Goal: Transaction & Acquisition: Purchase product/service

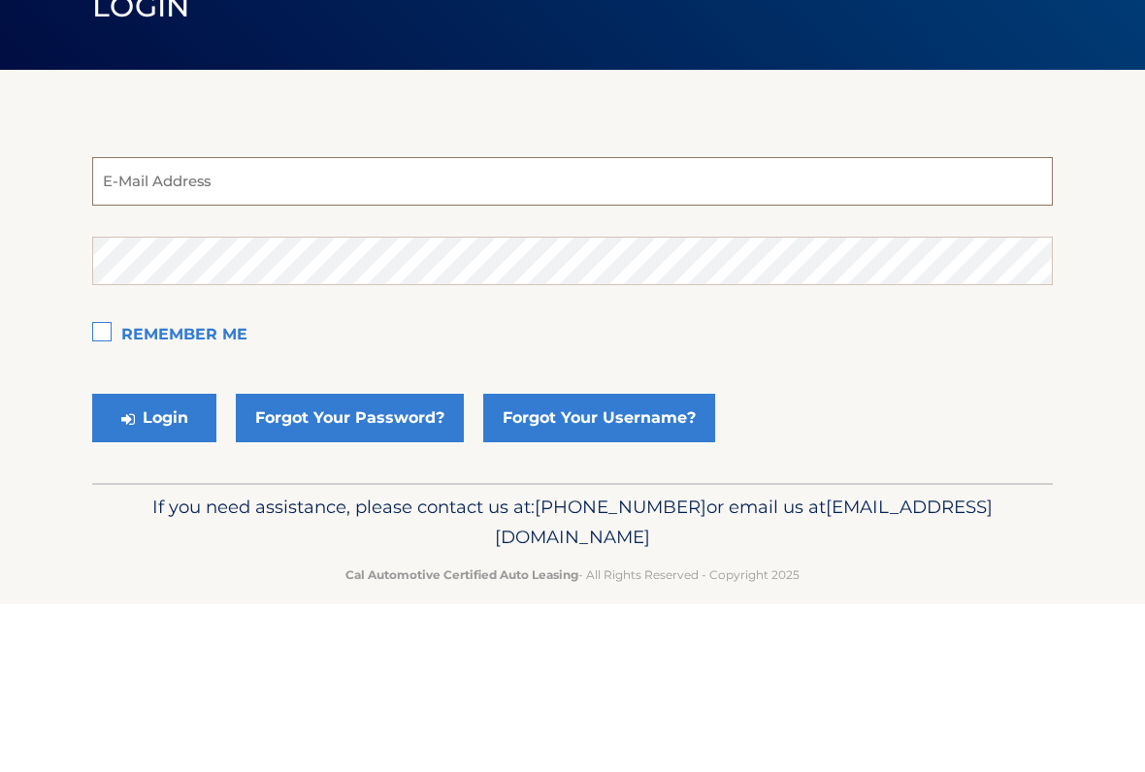
click at [652, 325] on input "email" at bounding box center [572, 349] width 960 height 48
click at [583, 325] on input "email" at bounding box center [572, 349] width 960 height 48
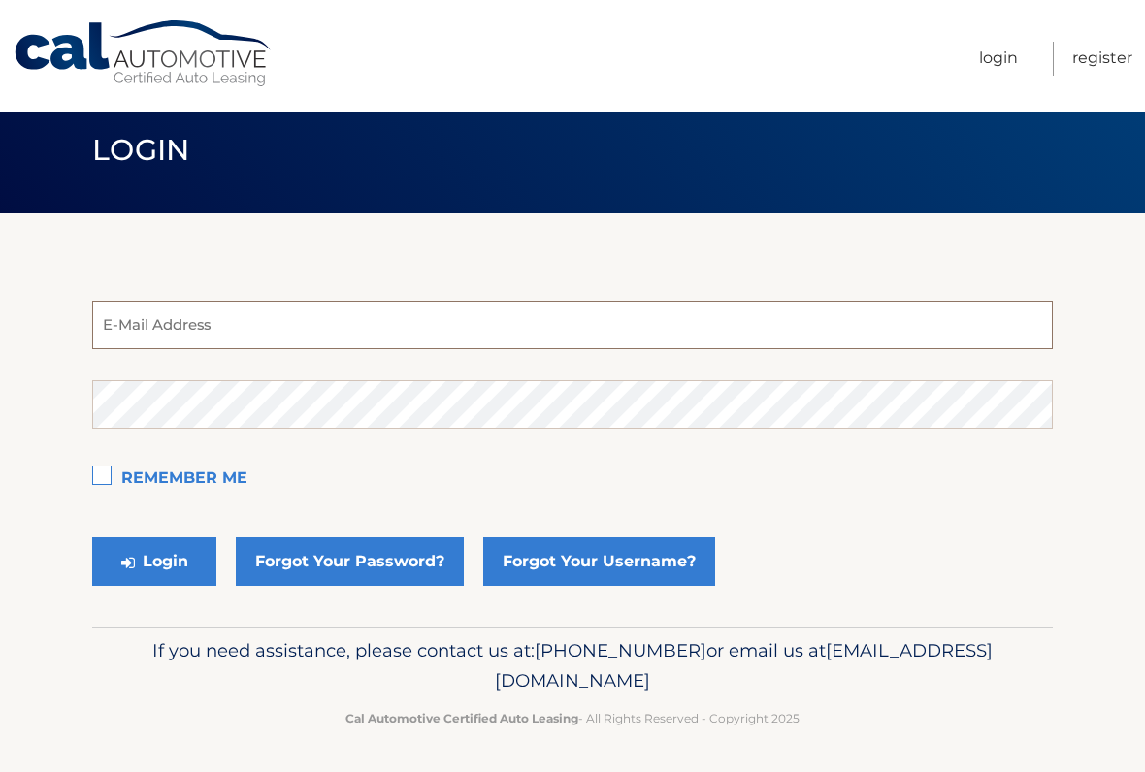
click at [528, 338] on input "email" at bounding box center [572, 325] width 960 height 48
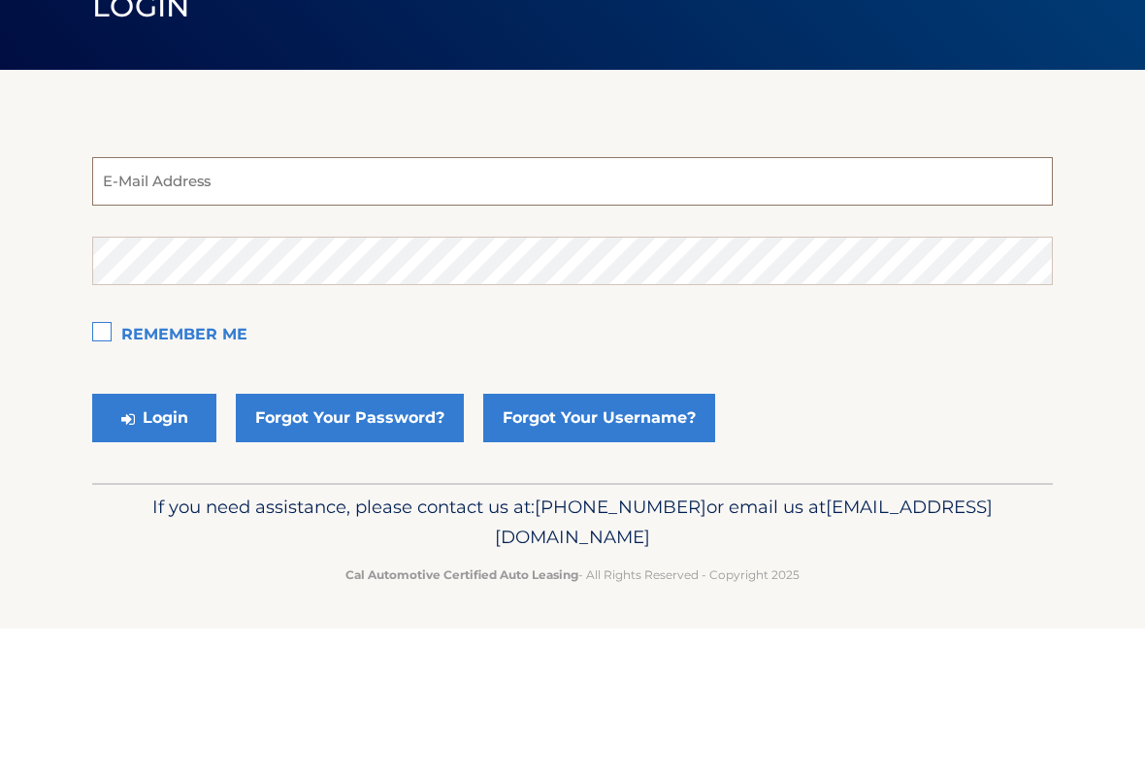
type input "silver96hd@aol.com"
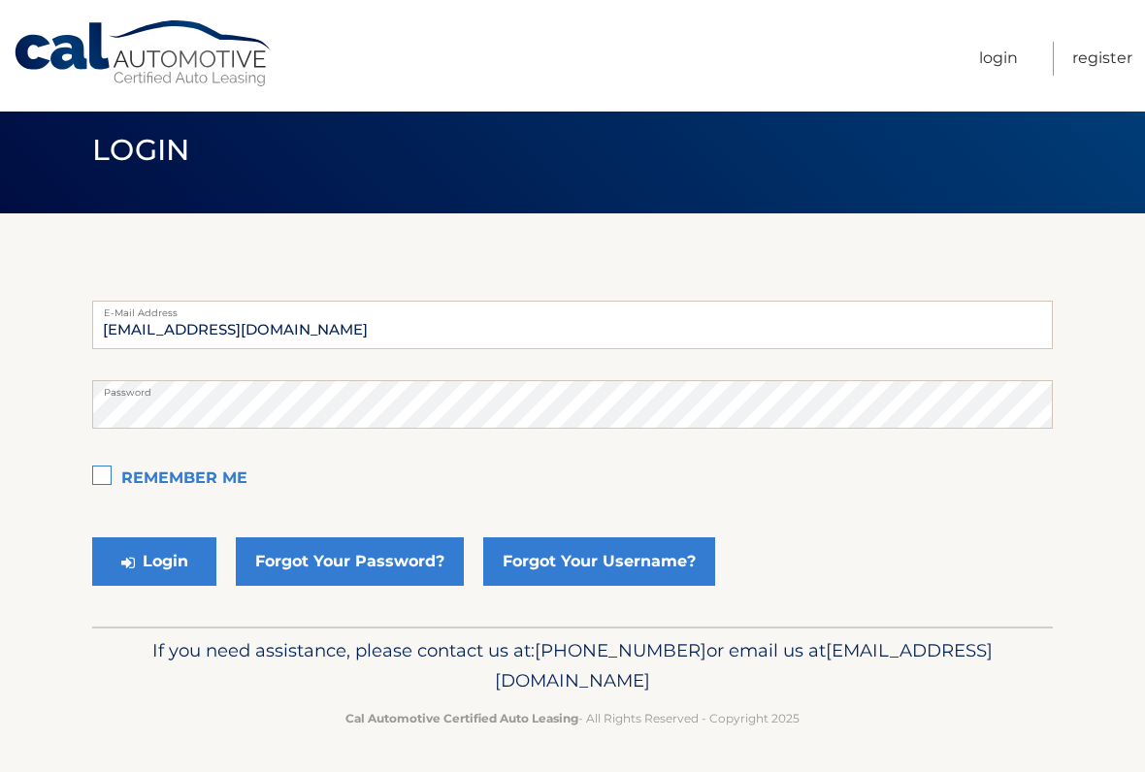
click at [105, 477] on label "Remember Me" at bounding box center [572, 479] width 960 height 39
click at [0, 0] on input "Remember Me" at bounding box center [0, 0] width 0 height 0
click at [193, 558] on button "Login" at bounding box center [154, 561] width 124 height 48
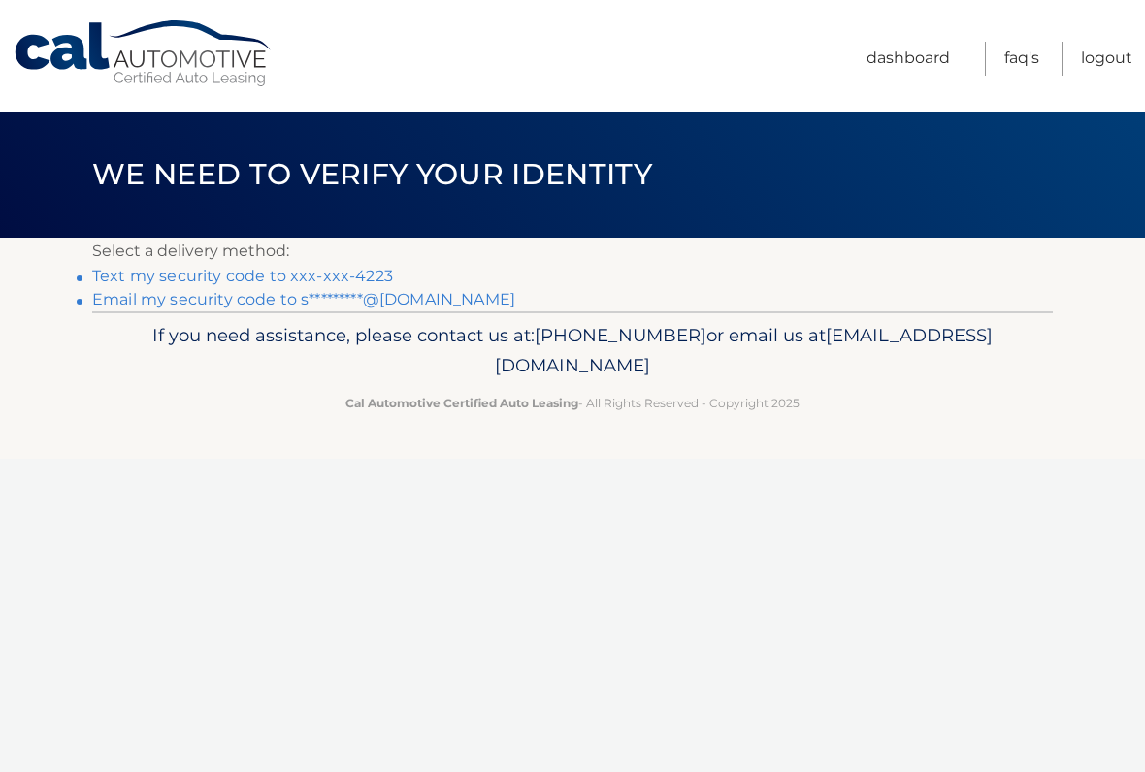
click at [301, 278] on link "Text my security code to xxx-xxx-4223" at bounding box center [242, 276] width 301 height 18
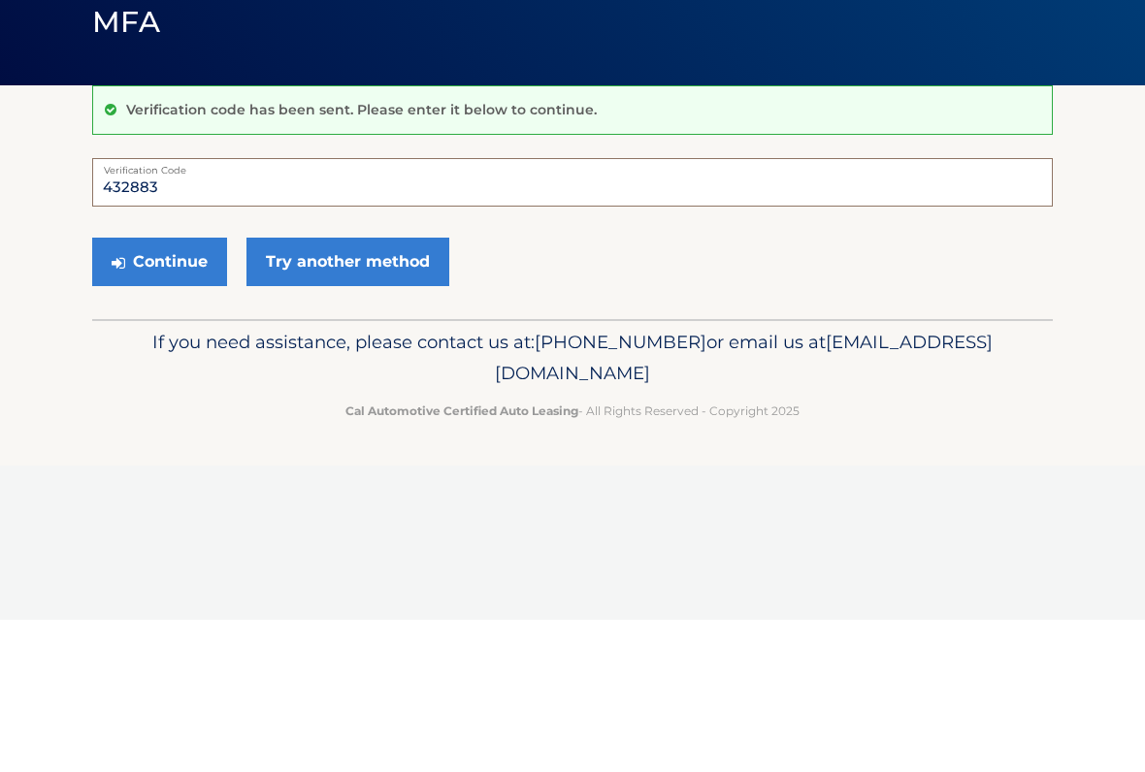
type input "432883"
click at [188, 390] on button "Continue" at bounding box center [159, 414] width 135 height 48
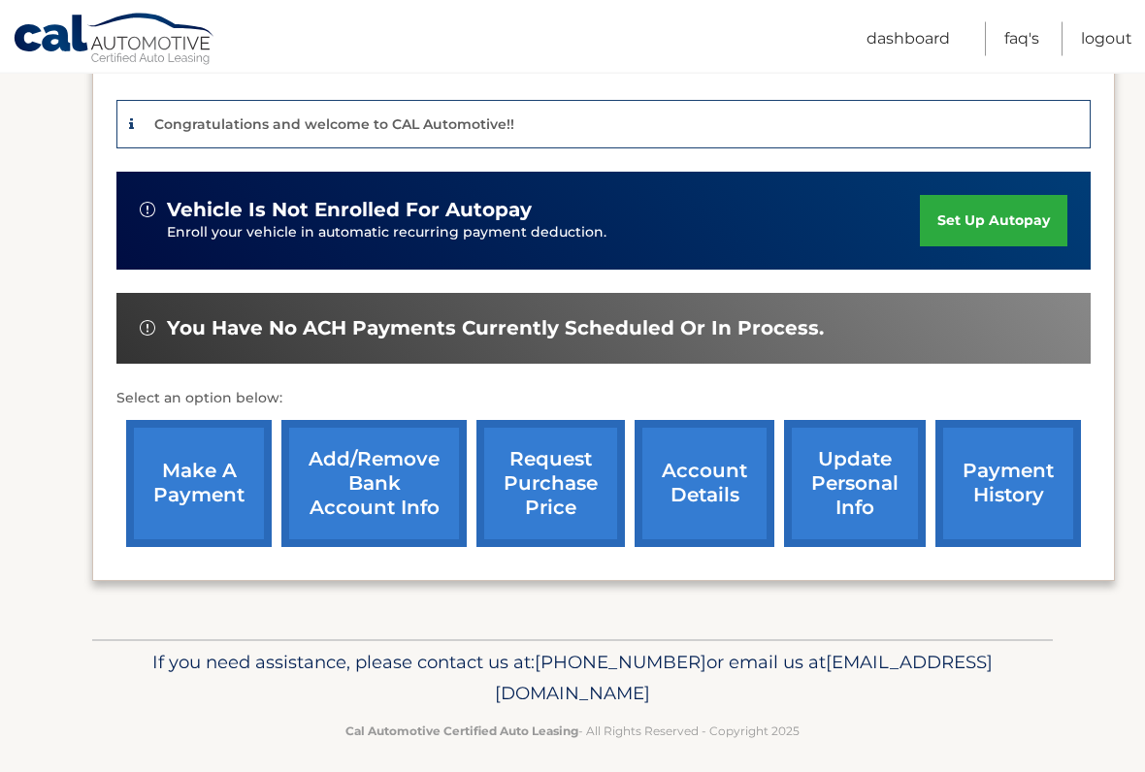
scroll to position [470, 0]
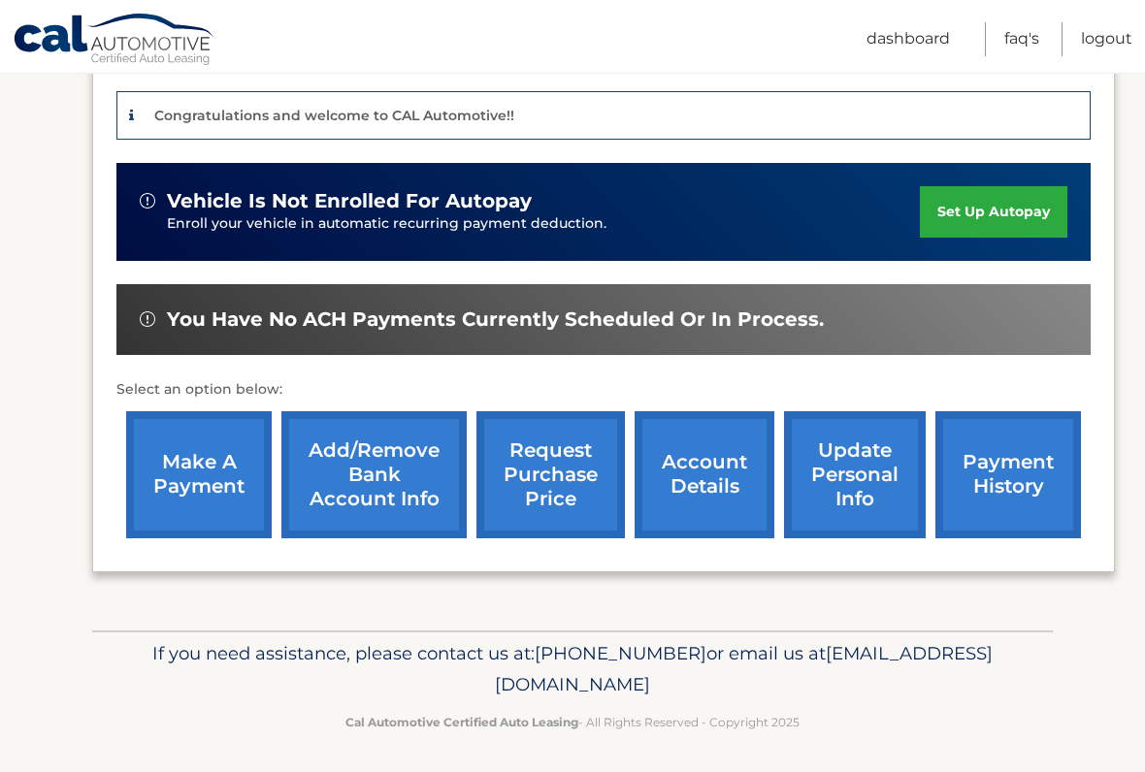
click at [220, 486] on link "make a payment" at bounding box center [198, 474] width 145 height 127
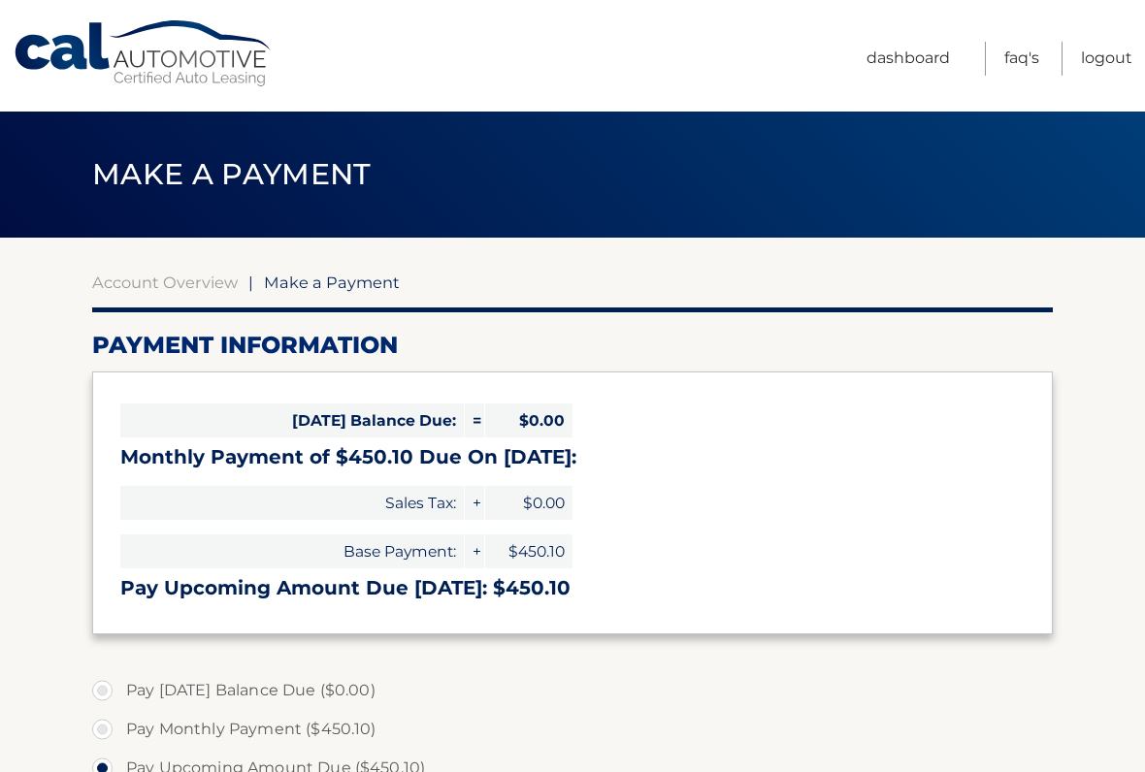
select select "ZjZlMDUwZDAtNWVjZi00NDEyLWEyOTQtMzBlYzEzZmRhZjg3"
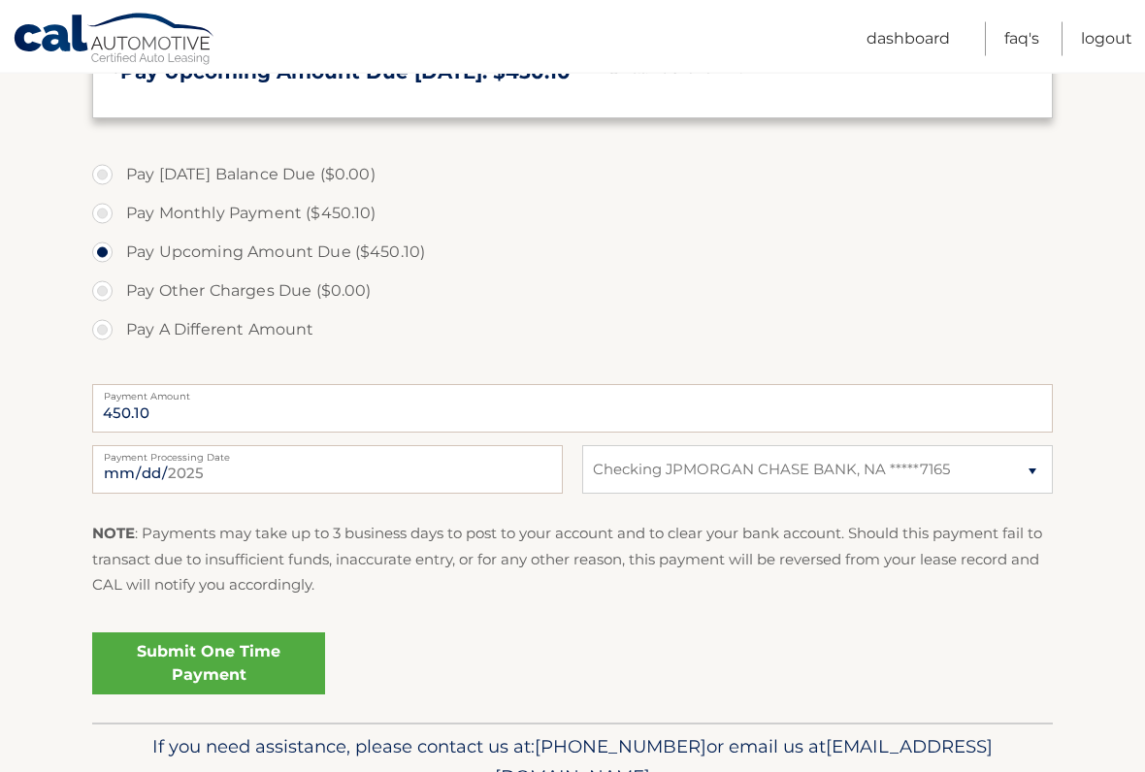
scroll to position [517, 0]
click at [247, 657] on link "Submit One Time Payment" at bounding box center [208, 662] width 233 height 62
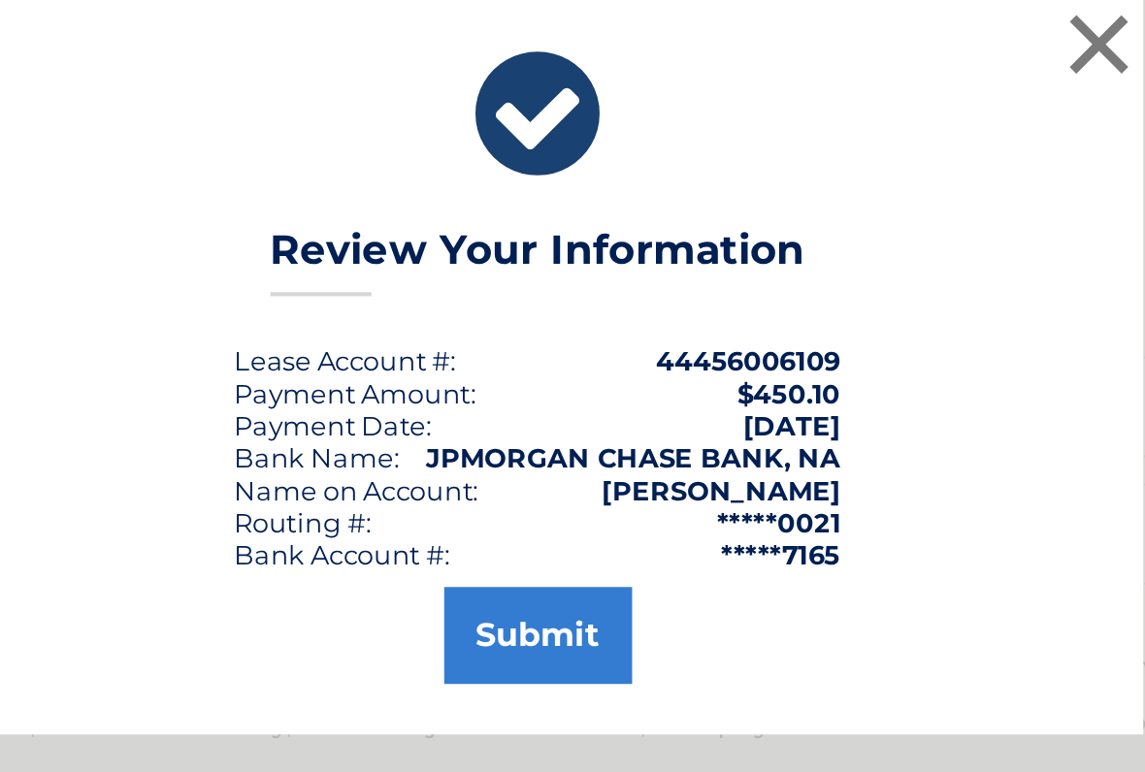
click at [528, 494] on button "Submit" at bounding box center [573, 517] width 90 height 47
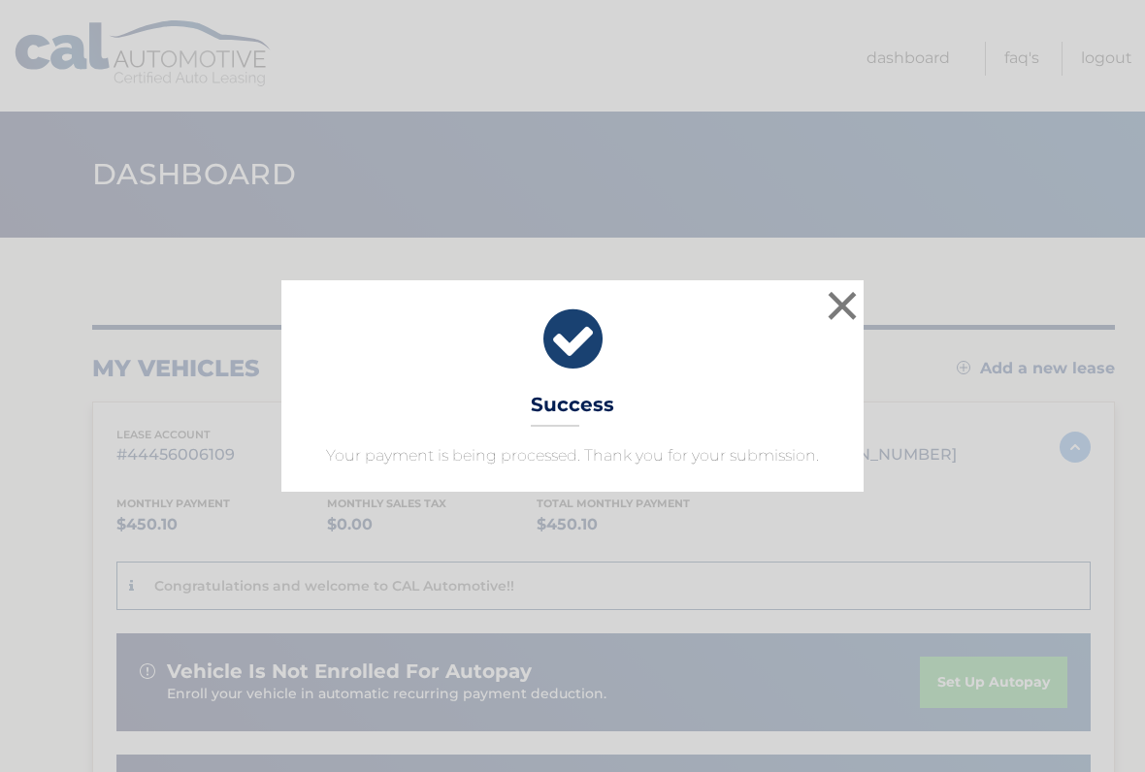
click at [842, 306] on button "×" at bounding box center [842, 305] width 39 height 39
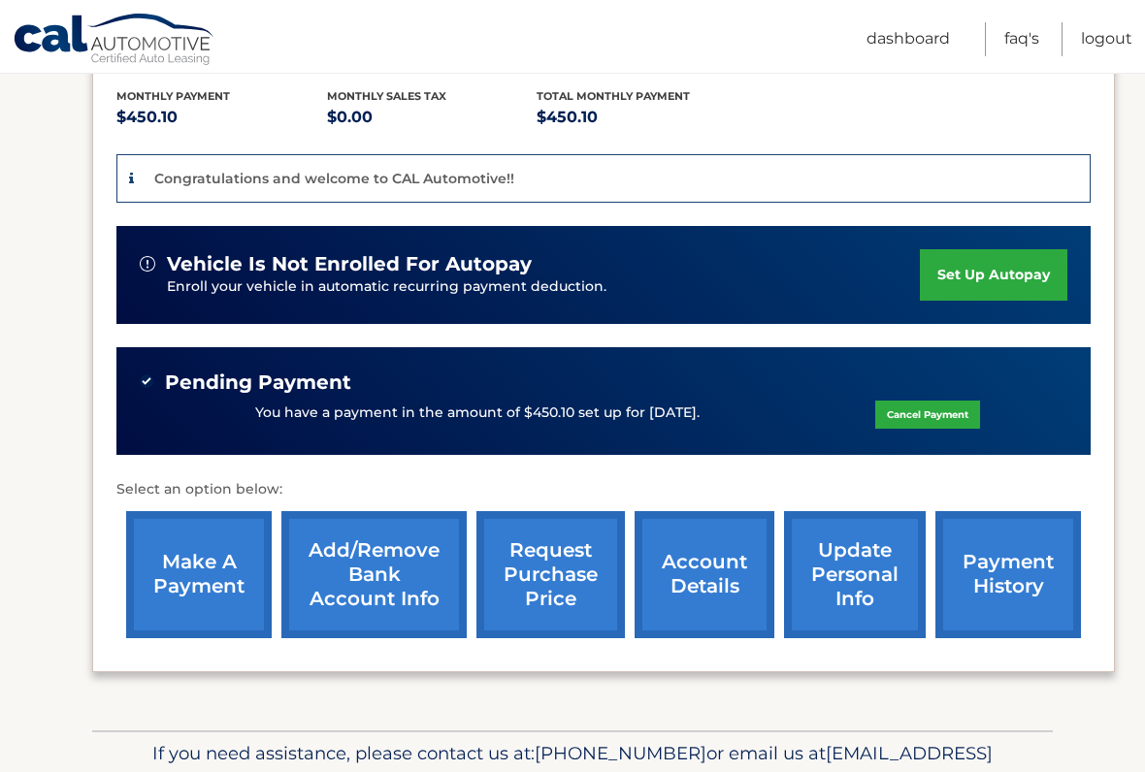
scroll to position [408, 0]
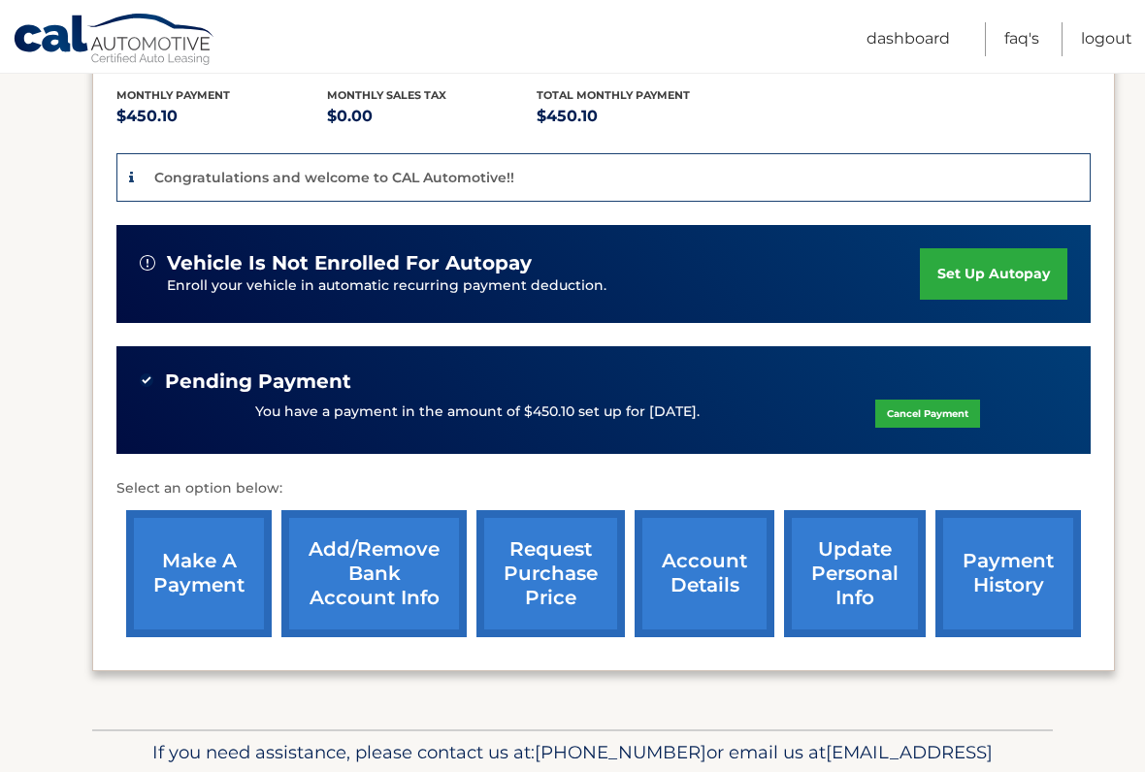
click at [227, 595] on link "make a payment" at bounding box center [198, 573] width 145 height 127
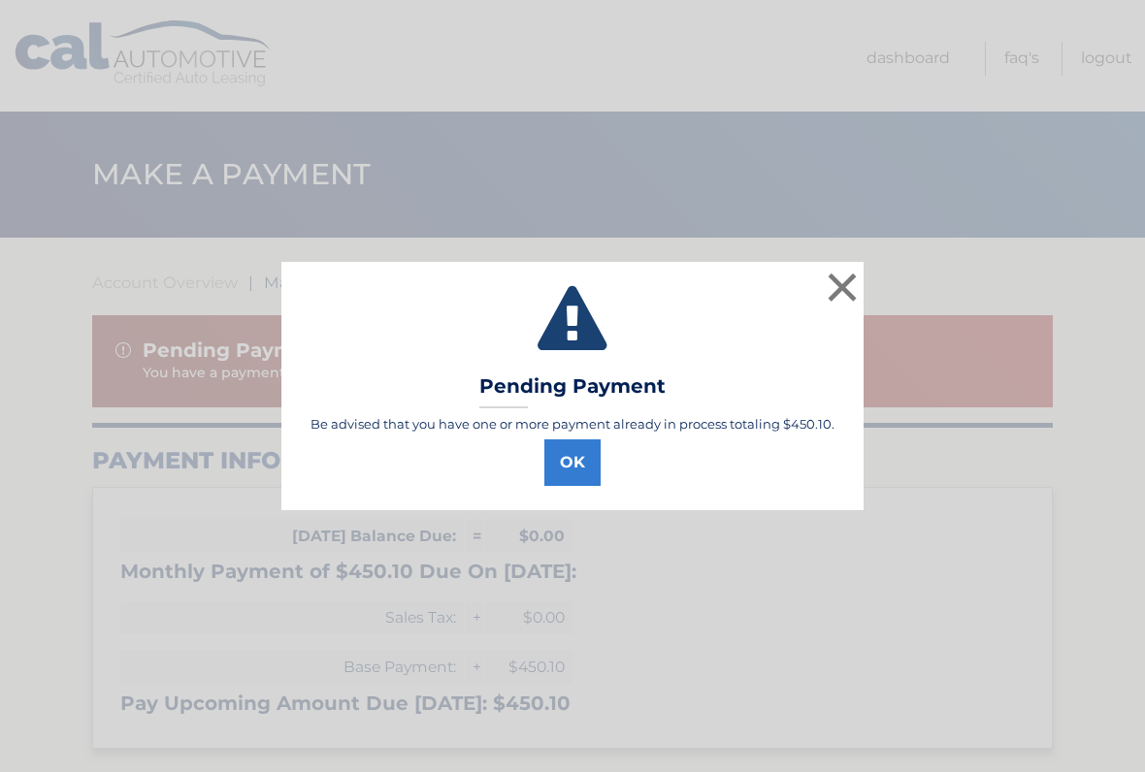
select select "ZjZlMDUwZDAtNWVjZi00NDEyLWEyOTQtMzBlYzEzZmRhZjg3"
click at [578, 454] on button "OK" at bounding box center [572, 462] width 56 height 47
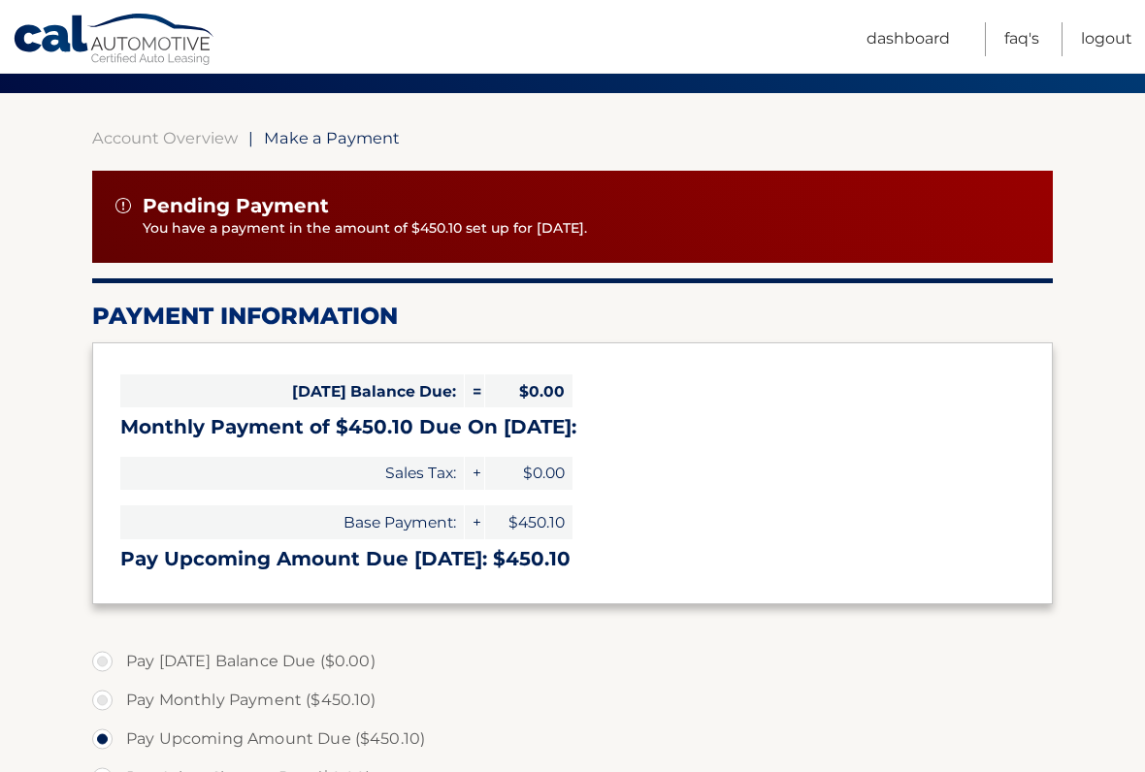
scroll to position [144, 0]
